Goal: Find specific page/section: Find specific page/section

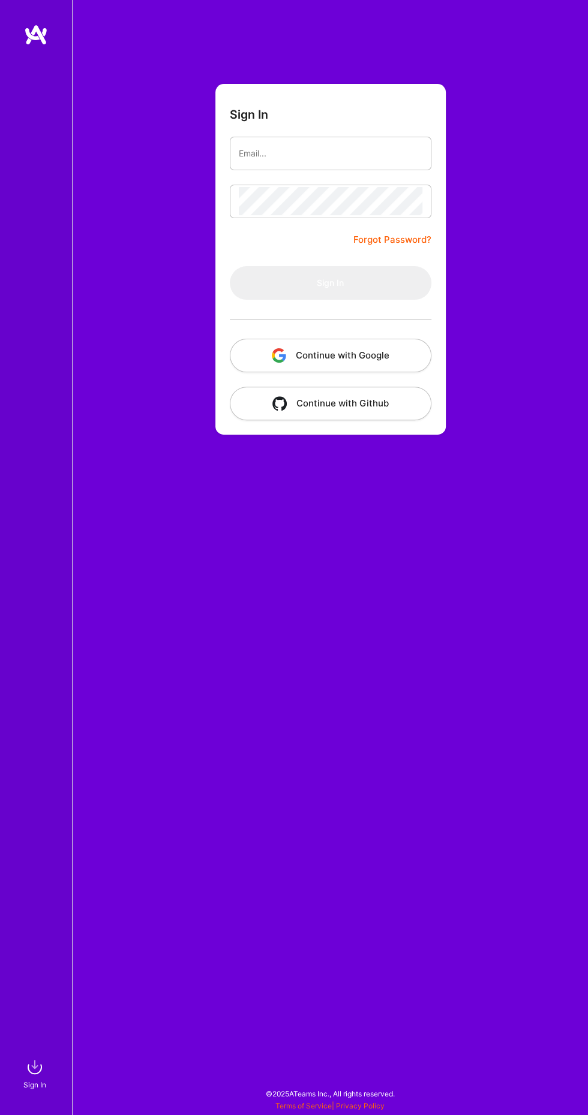
click at [342, 354] on button "Continue with Google" at bounding box center [331, 356] width 202 height 34
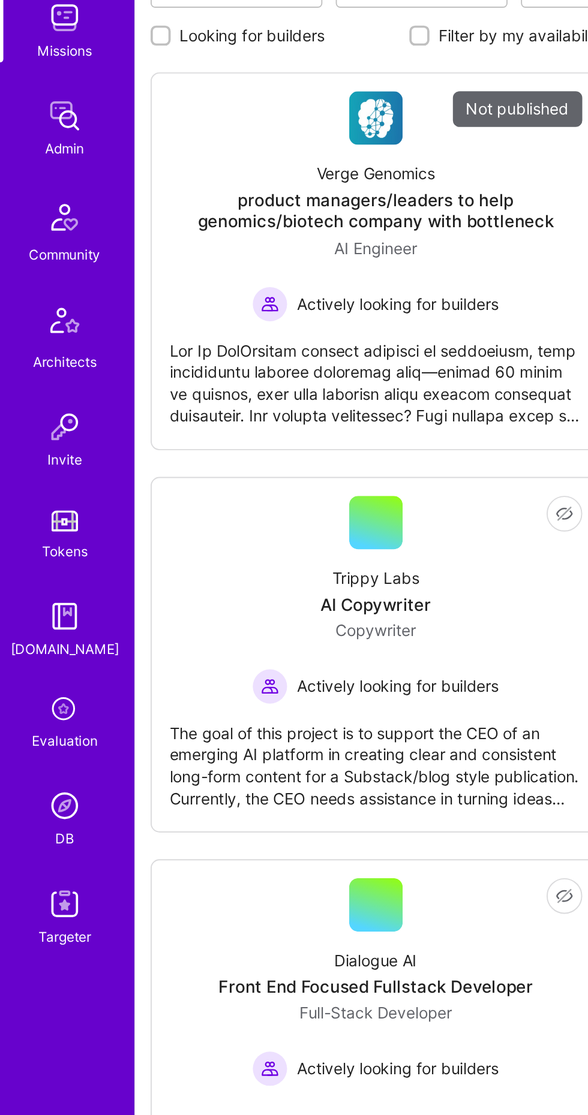
click at [32, 620] on img at bounding box center [35, 613] width 24 height 24
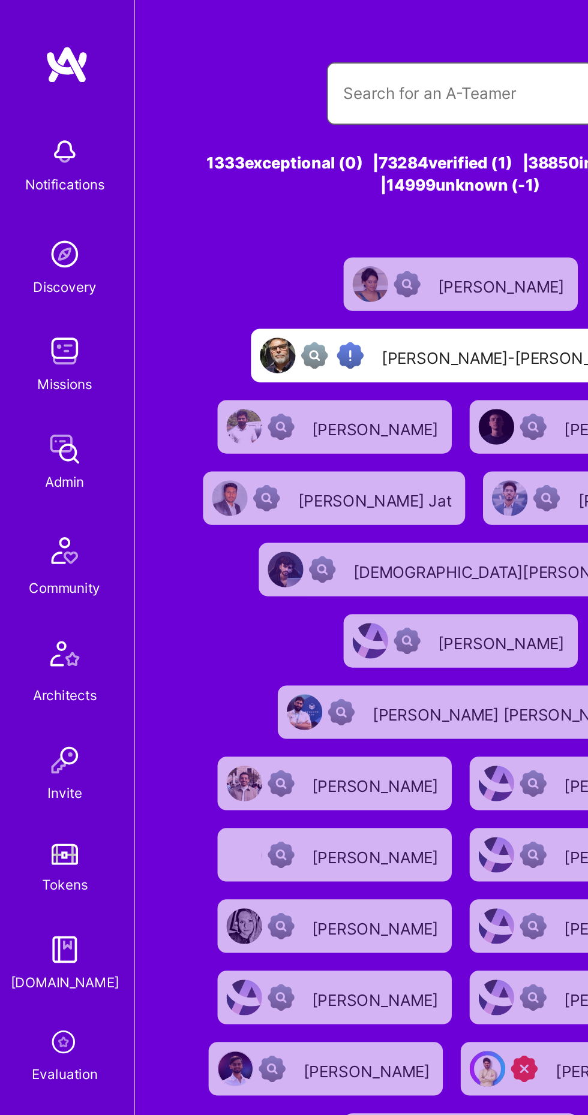
click at [234, 45] on input "text" at bounding box center [248, 50] width 126 height 29
click at [224, 47] on input "text" at bounding box center [248, 50] width 126 height 29
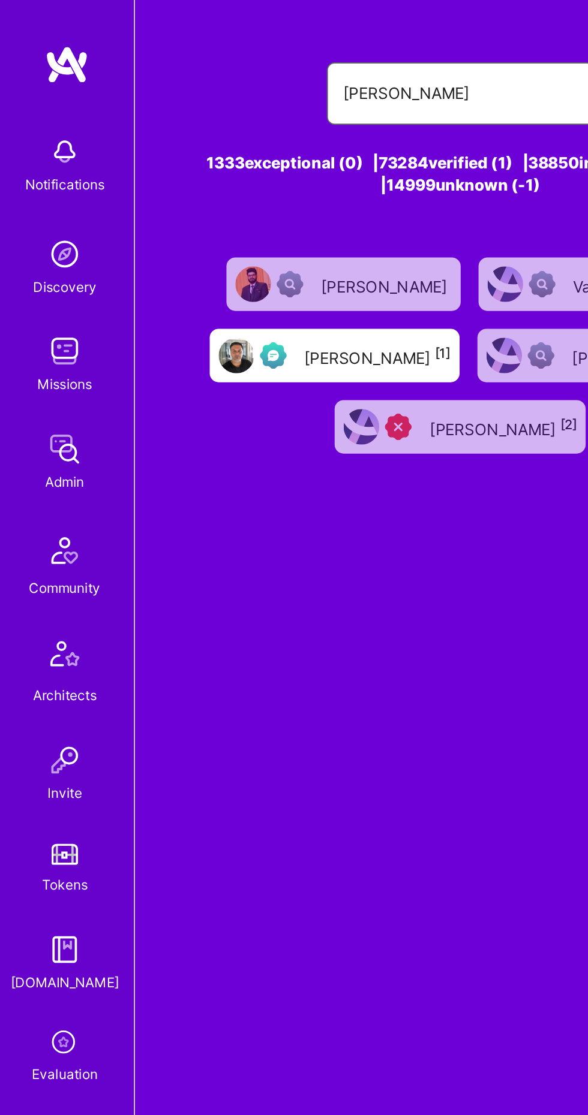
type input "[PERSON_NAME]"
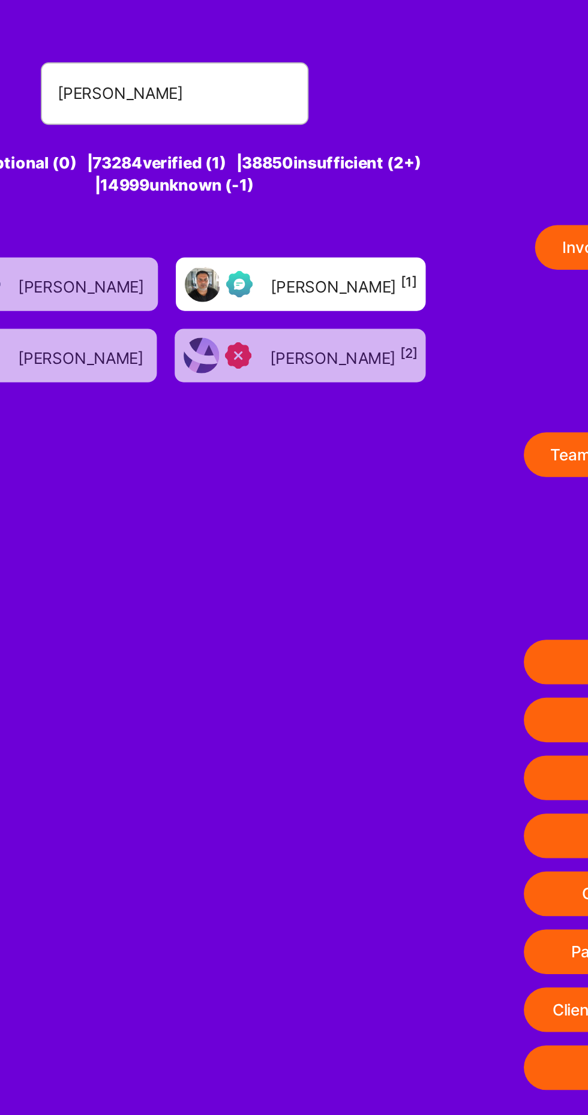
click at [336, 152] on div "[PERSON_NAME] [1]" at bounding box center [338, 153] width 79 height 14
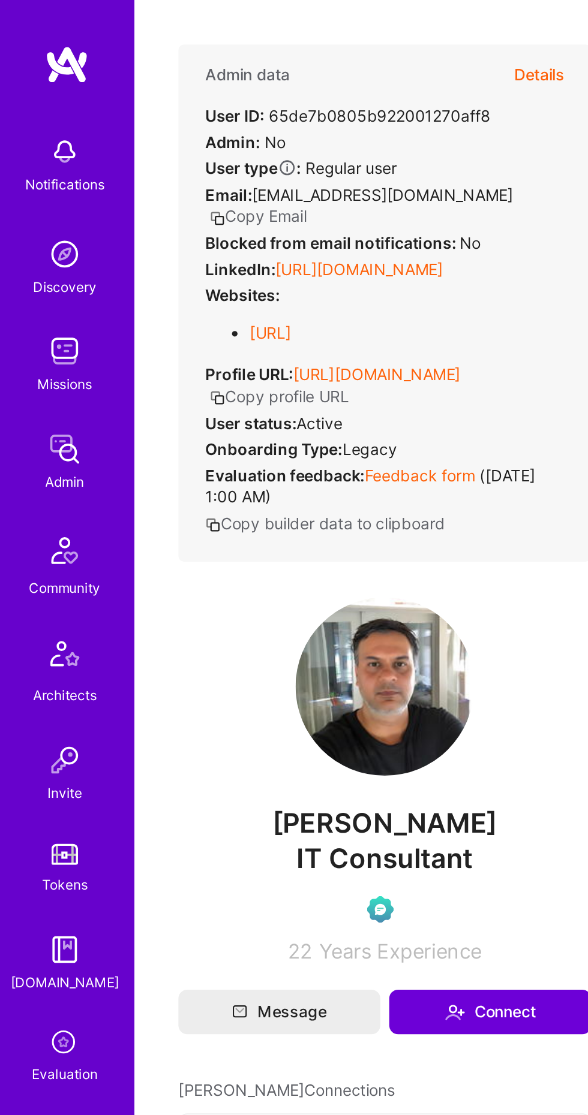
click at [238, 140] on link "[URL][DOMAIN_NAME]" at bounding box center [193, 145] width 90 height 10
click at [287, 31] on button "Details" at bounding box center [289, 40] width 27 height 32
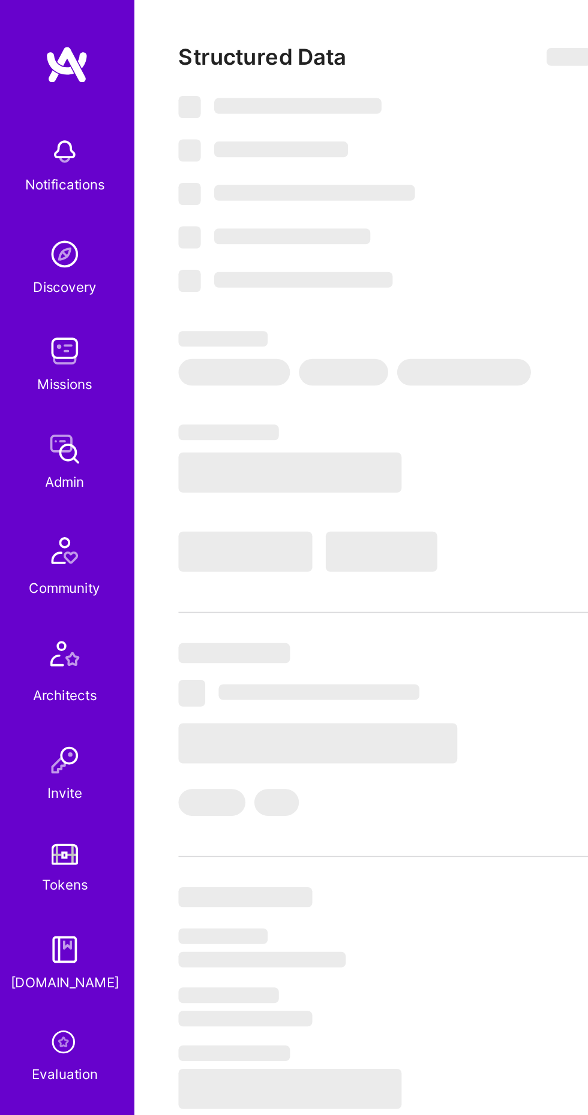
select select "Right Now"
select select "Verified"
select select "US"
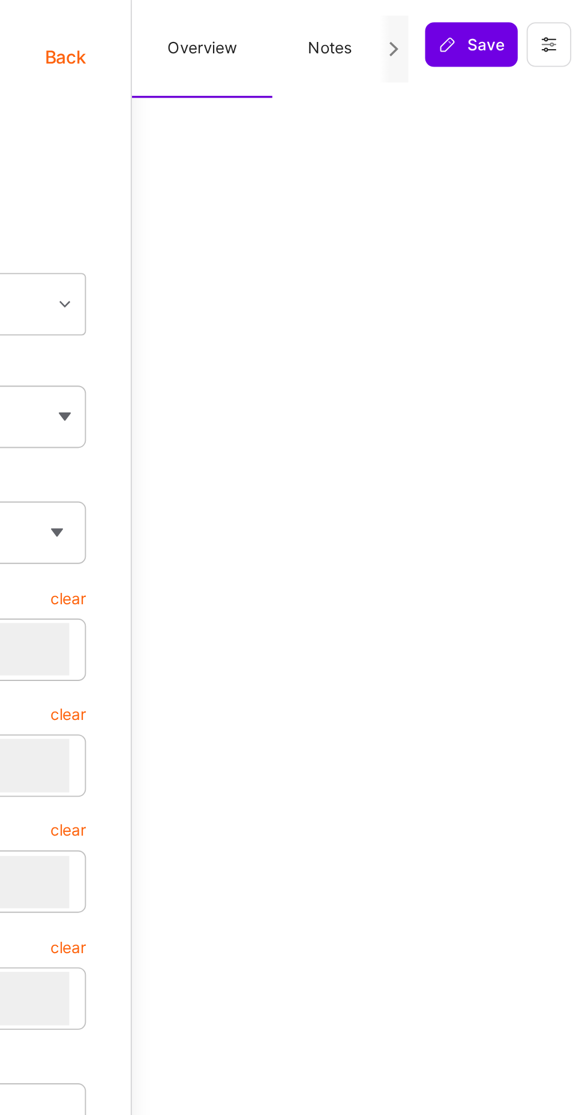
click at [466, 29] on button "Notes" at bounding box center [449, 26] width 62 height 53
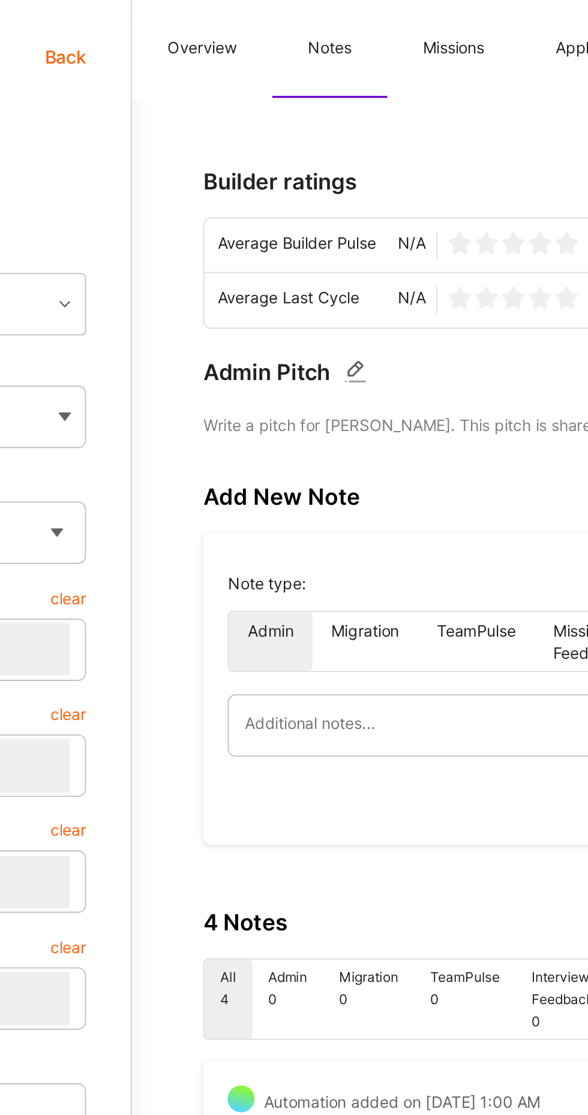
type textarea "x"
